Goal: Information Seeking & Learning: Learn about a topic

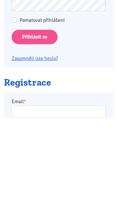
type input "racovavlasta@seznam.cz"
click at [34, 115] on input "Přihlásit se" at bounding box center [35, 116] width 46 height 14
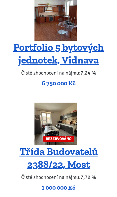
scroll to position [2141, 0]
click at [71, 111] on img at bounding box center [56, 123] width 42 height 42
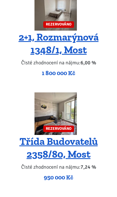
scroll to position [2473, 0]
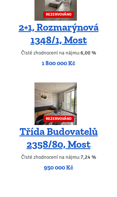
click at [90, 125] on link "Třída Budovatelů 2358/80, Most" at bounding box center [59, 137] width 78 height 25
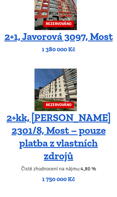
scroll to position [593, 0]
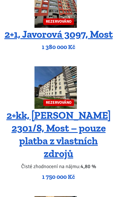
click at [71, 98] on img at bounding box center [56, 88] width 42 height 42
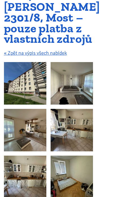
scroll to position [63, 0]
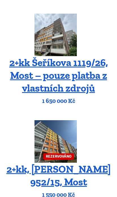
scroll to position [368, 0]
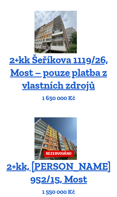
click at [85, 70] on link "2+kk Šeříkova 1119/26, Most – pouze platba z vlastních zdrojů" at bounding box center [58, 72] width 99 height 38
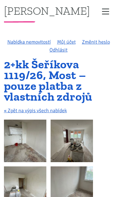
click at [42, 148] on img at bounding box center [25, 140] width 42 height 42
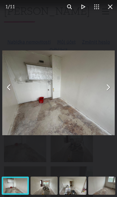
click at [113, 88] on button "You can close this modal content with the ESC key" at bounding box center [108, 87] width 14 height 14
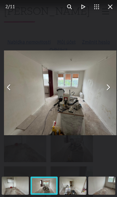
click at [110, 89] on button "You can close this modal content with the ESC key" at bounding box center [108, 87] width 14 height 14
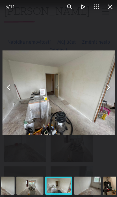
click at [111, 88] on button "You can close this modal content with the ESC key" at bounding box center [108, 87] width 14 height 14
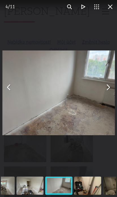
click at [109, 90] on button "You can close this modal content with the ESC key" at bounding box center [108, 87] width 14 height 14
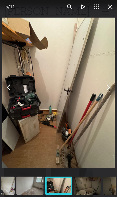
click at [111, 90] on button "You can close this modal content with the ESC key" at bounding box center [108, 87] width 14 height 14
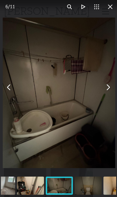
click at [109, 91] on button "You can close this modal content with the ESC key" at bounding box center [108, 87] width 14 height 14
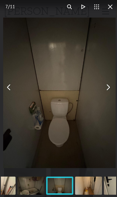
click at [108, 91] on button "You can close this modal content with the ESC key" at bounding box center [108, 87] width 14 height 14
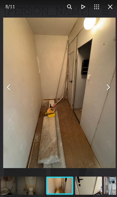
click at [109, 92] on button "You can close this modal content with the ESC key" at bounding box center [108, 87] width 14 height 14
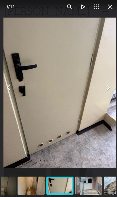
click at [109, 93] on button "You can close this modal content with the ESC key" at bounding box center [108, 87] width 14 height 14
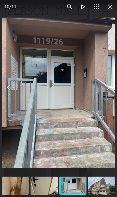
click at [112, 91] on button "You can close this modal content with the ESC key" at bounding box center [108, 87] width 14 height 14
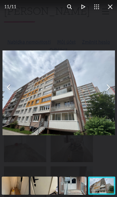
click at [111, 93] on button "You can close this modal content with the ESC key" at bounding box center [108, 87] width 14 height 14
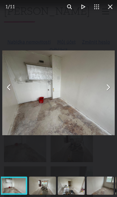
click at [112, 92] on button "You can close this modal content with the ESC key" at bounding box center [108, 87] width 14 height 14
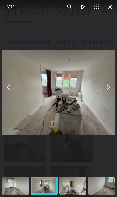
click at [111, 14] on div "You can close this modal content with the ESC key" at bounding box center [58, 87] width 117 height 174
